Goal: Find specific page/section: Find specific page/section

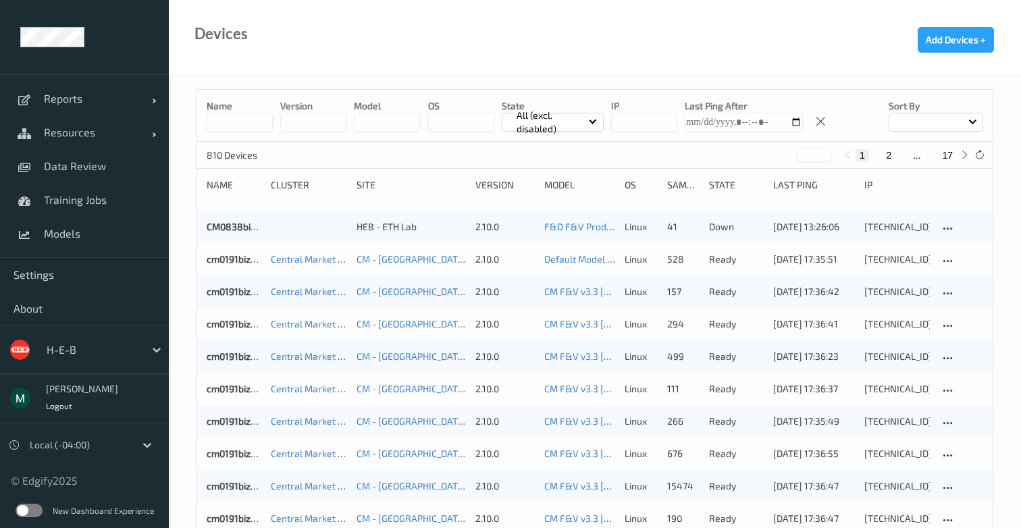
click at [72, 365] on div "H-E-B" at bounding box center [84, 349] width 169 height 49
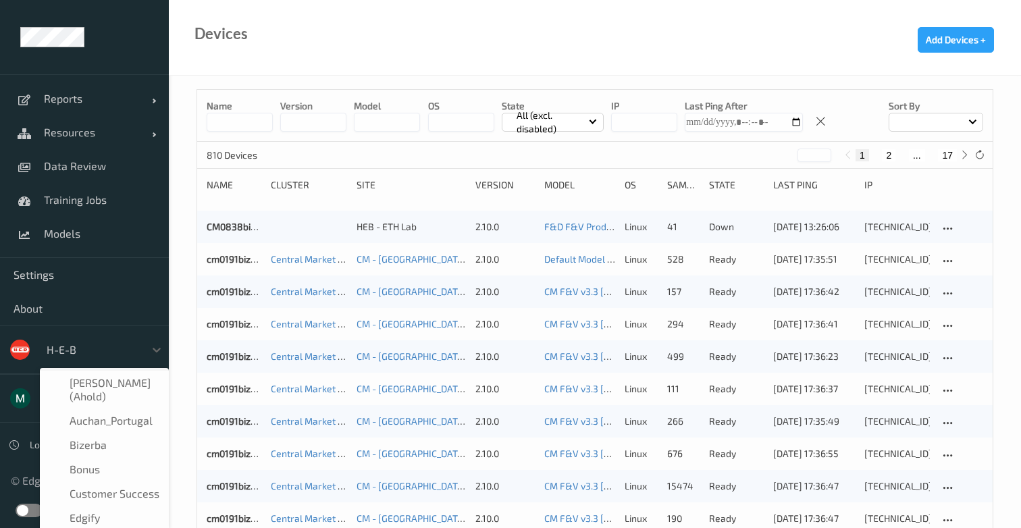
click at [90, 344] on div at bounding box center [92, 350] width 91 height 16
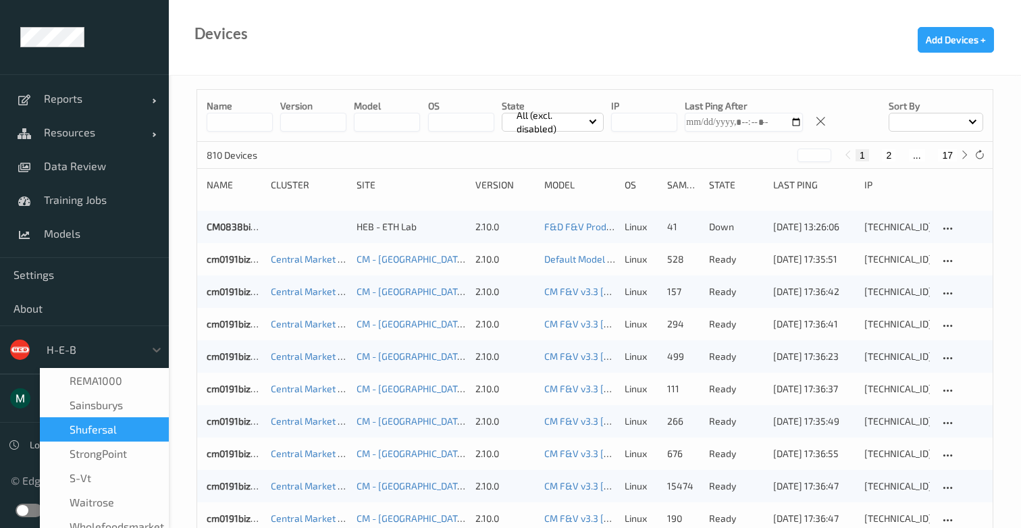
scroll to position [338, 0]
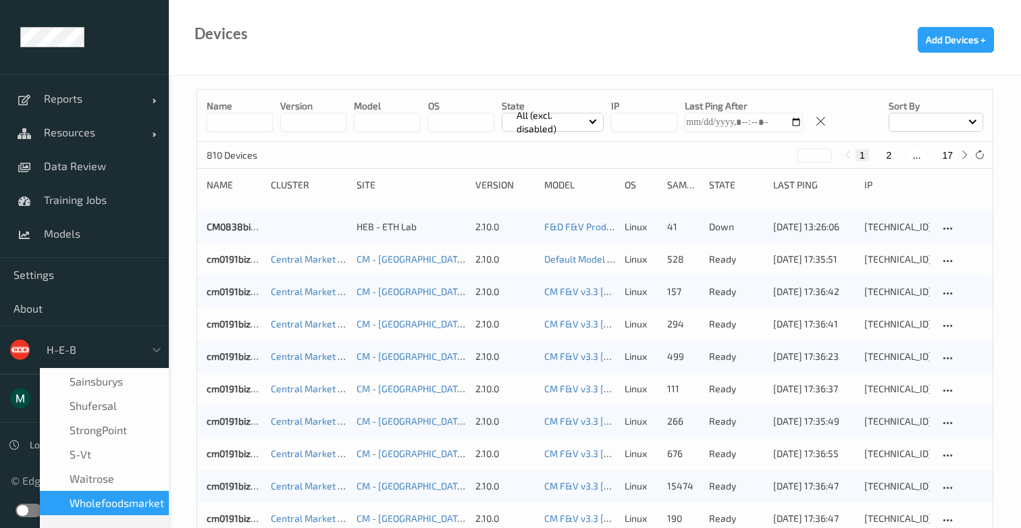
click at [103, 496] on span "wholefoodsmarket" at bounding box center [117, 503] width 95 height 14
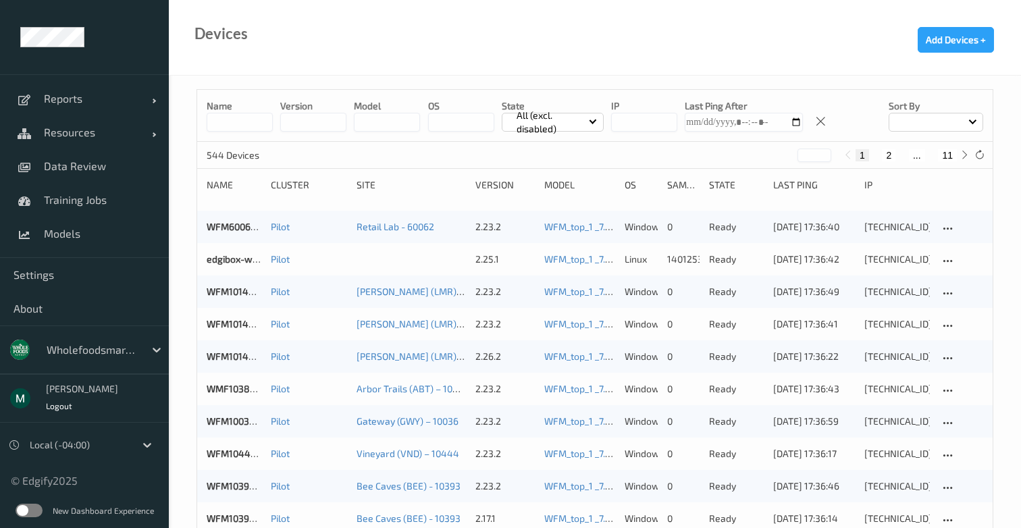
click at [537, 118] on p "All (excl. disabled)" at bounding box center [550, 122] width 77 height 27
click at [920, 124] on div at bounding box center [935, 122] width 95 height 19
click at [922, 122] on div at bounding box center [935, 122] width 95 height 19
click at [579, 122] on p "All (excl. disabled)" at bounding box center [550, 122] width 77 height 27
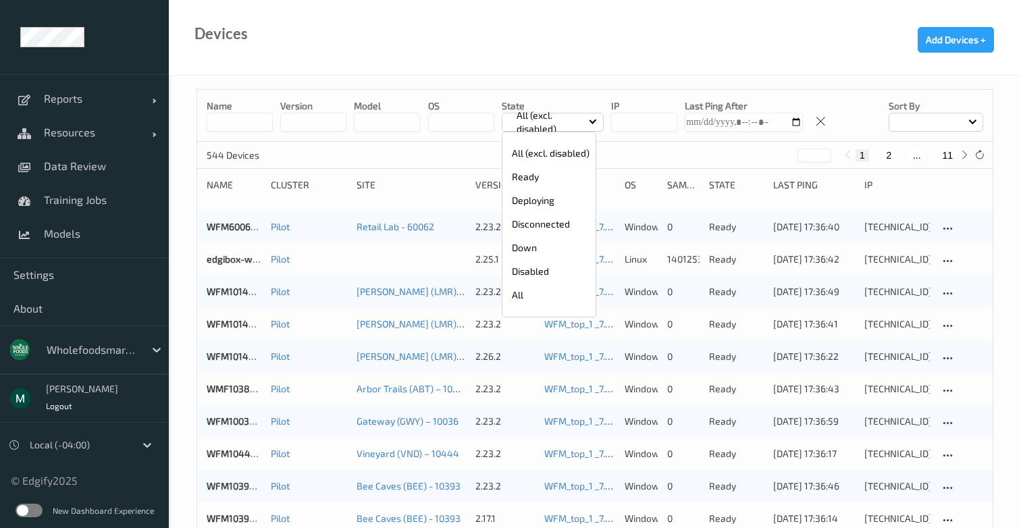
click at [579, 122] on p "All (excl. disabled)" at bounding box center [550, 122] width 77 height 27
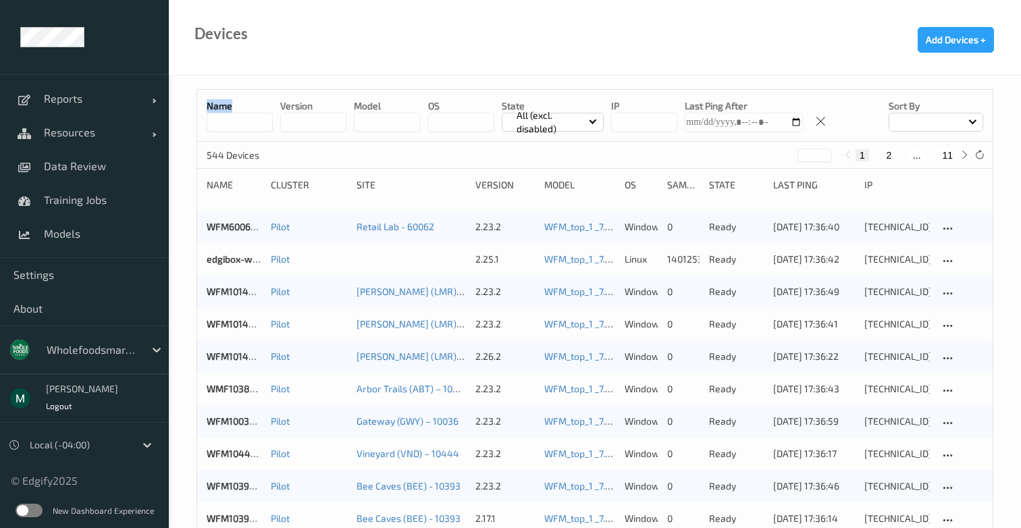
click at [272, 124] on div "Name version model OS State All (excl. disabled) IP Last Ping After Sort by" at bounding box center [594, 116] width 795 height 52
click at [265, 124] on input at bounding box center [240, 122] width 66 height 19
type input "*******"
type input "******"
click at [381, 186] on div "Site" at bounding box center [410, 185] width 109 height 14
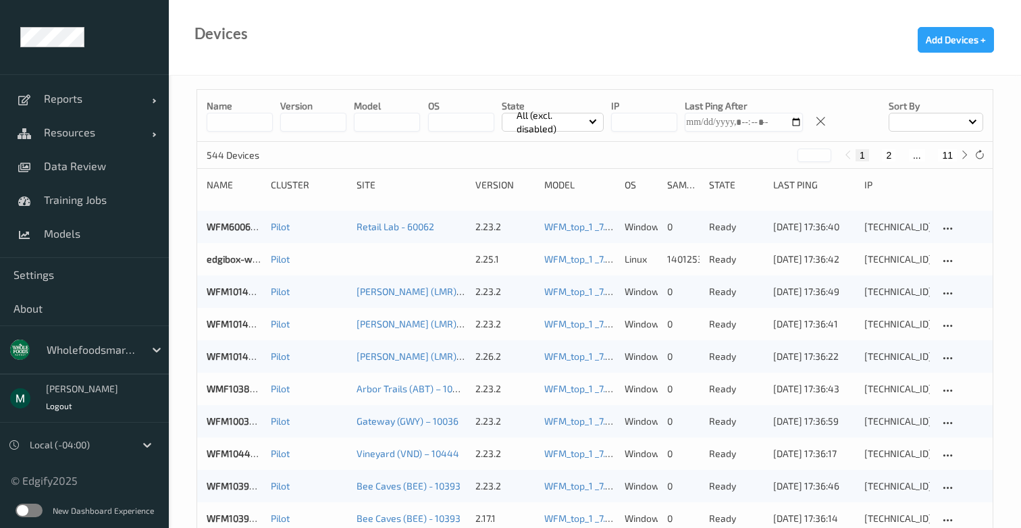
click at [369, 187] on div "Site" at bounding box center [410, 185] width 109 height 14
click at [130, 135] on span "Resources" at bounding box center [98, 133] width 108 height 14
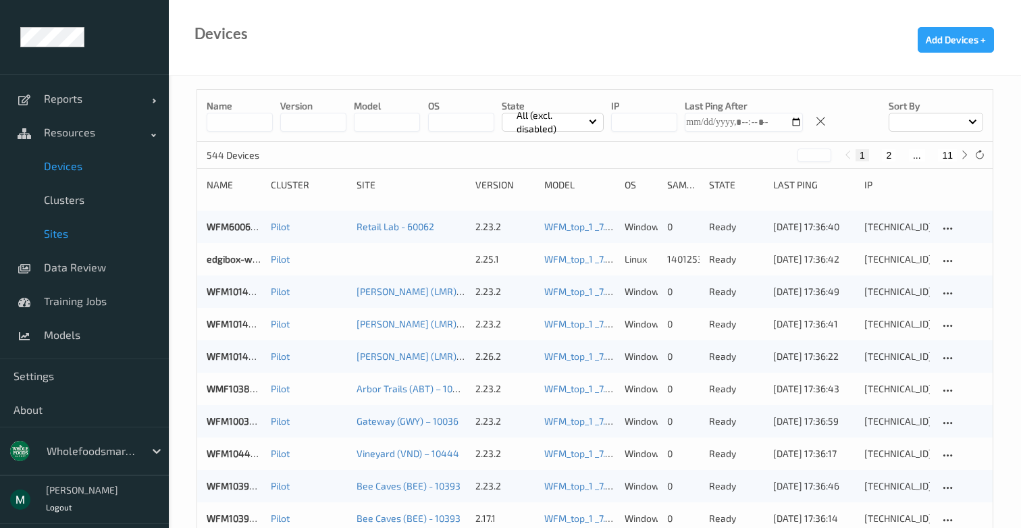
click at [84, 234] on span "Sites" at bounding box center [99, 234] width 111 height 14
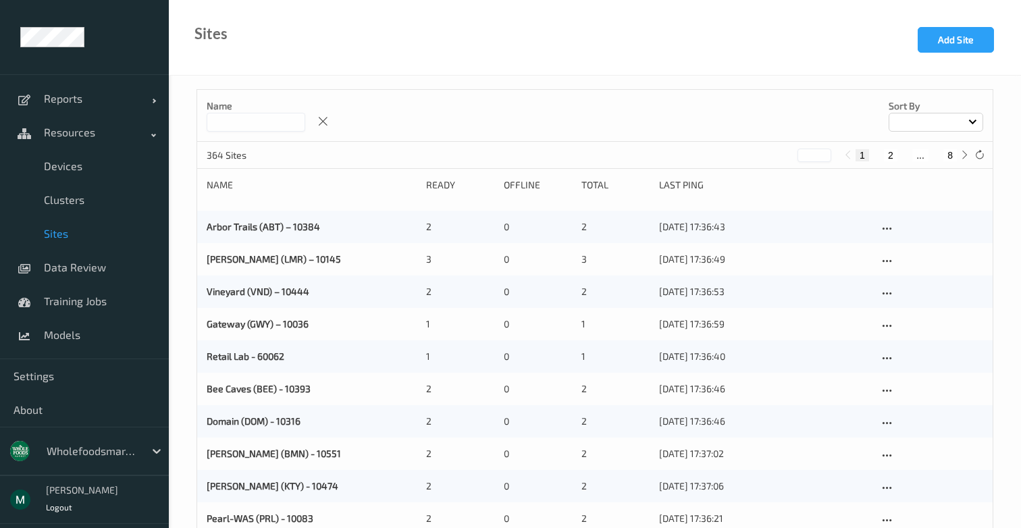
click at [259, 116] on input at bounding box center [256, 122] width 99 height 19
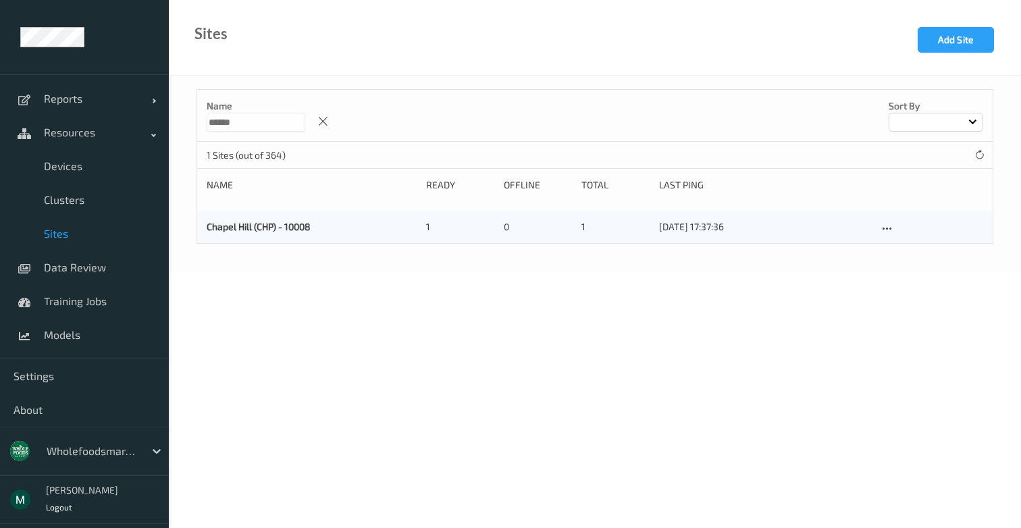
type input "******"
click at [94, 444] on div at bounding box center [92, 451] width 91 height 16
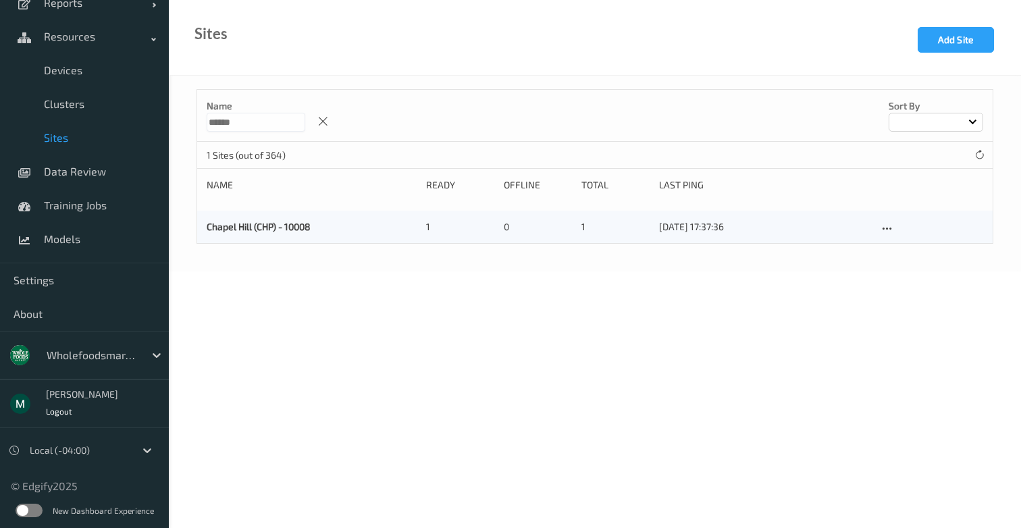
scroll to position [95, 0]
